Goal: Transaction & Acquisition: Purchase product/service

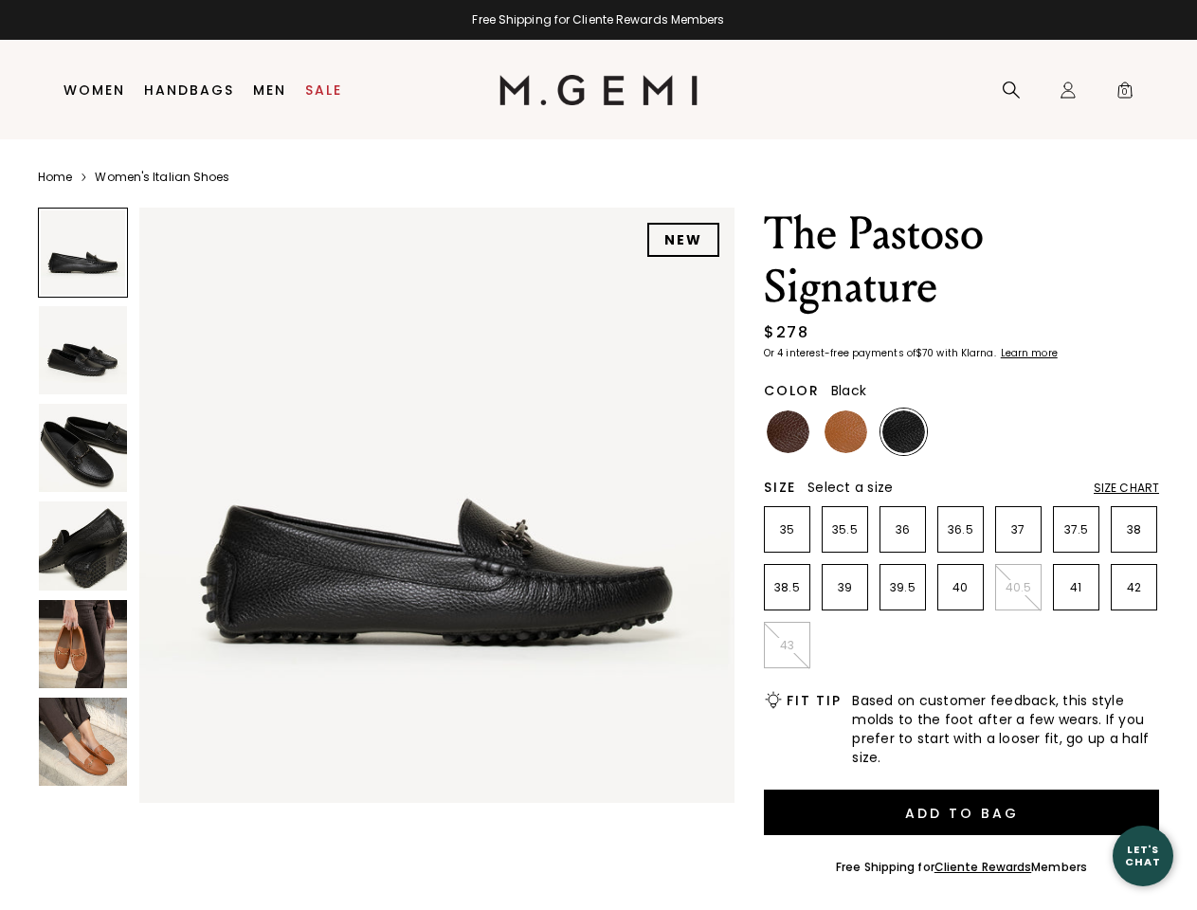
click at [598, 20] on div "Free Shipping for Cliente Rewards Members" at bounding box center [598, 19] width 1197 height 15
click at [1011, 90] on icon at bounding box center [1011, 90] width 19 height 19
click at [1068, 90] on div "Icons/20x20/profile@2x Sign In Orders Rewards Refer a Friend Address Book Call …" at bounding box center [1068, 91] width 38 height 100
click at [1125, 90] on span "0" at bounding box center [1124, 93] width 19 height 19
click at [0, 0] on input "text" at bounding box center [0, 0] width 0 height 0
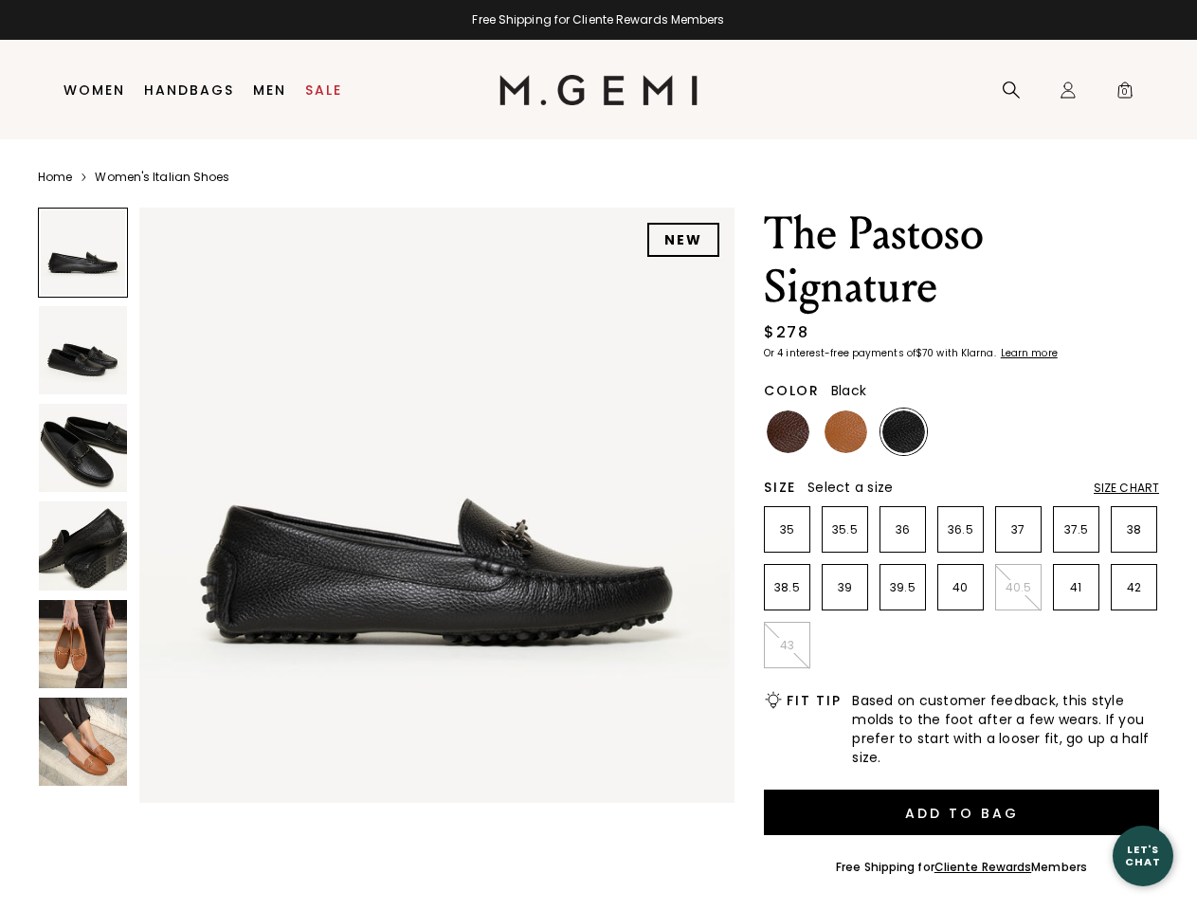
click at [386, 500] on img at bounding box center [436, 505] width 595 height 595
click at [0, 0] on div "Search" at bounding box center [0, 0] width 0 height 0
click at [82, 350] on img at bounding box center [83, 350] width 88 height 88
click at [82, 447] on img at bounding box center [83, 448] width 88 height 88
click at [82, 545] on img at bounding box center [83, 545] width 88 height 88
